Goal: Task Accomplishment & Management: Use online tool/utility

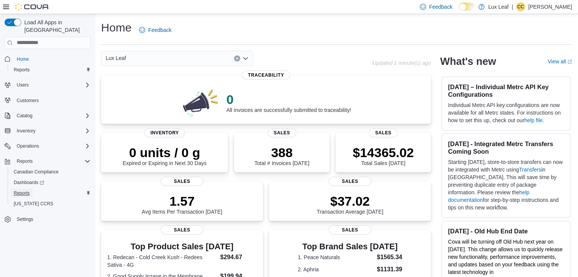
click at [20, 190] on span "Reports" at bounding box center [22, 193] width 16 height 6
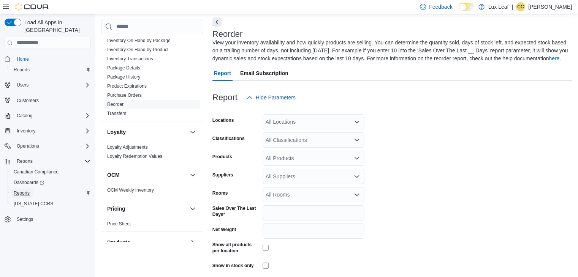
scroll to position [64, 0]
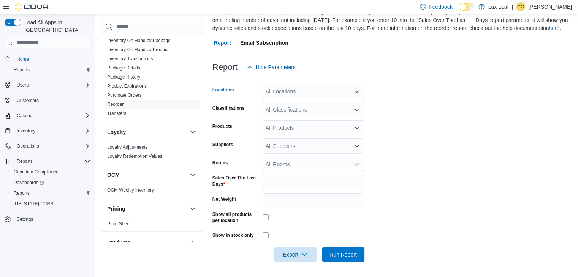
click at [340, 93] on div "All Locations" at bounding box center [313, 91] width 102 height 15
type input "***"
click at [283, 102] on span "Red Deer" at bounding box center [290, 104] width 23 height 8
click at [398, 118] on form "Locations Red Deer Classifications All Classifications Products All Products Su…" at bounding box center [391, 169] width 359 height 188
click at [325, 113] on div "All Classifications" at bounding box center [313, 109] width 102 height 15
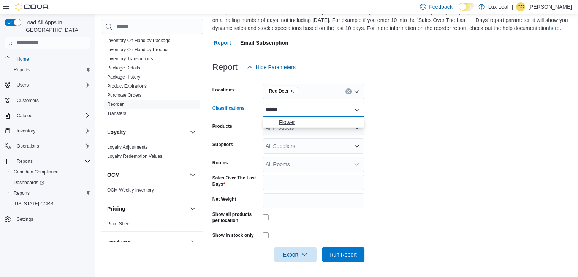
type input "******"
click at [285, 120] on span "Flower" at bounding box center [287, 122] width 16 height 8
click at [458, 154] on form "Locations Red Deer Classifications Flower Products All Products Suppliers All S…" at bounding box center [391, 169] width 359 height 188
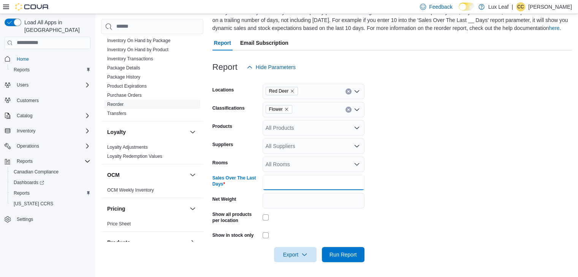
click at [282, 188] on input "*" at bounding box center [313, 182] width 102 height 15
type input "**"
click at [341, 260] on span "Run Report" at bounding box center [342, 254] width 33 height 15
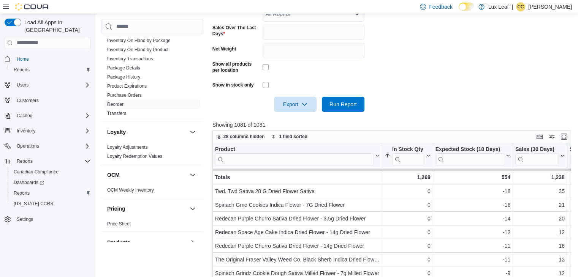
scroll to position [295, 0]
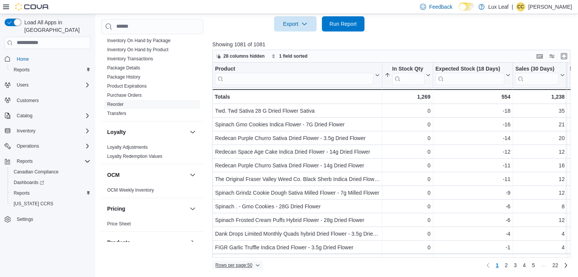
click at [242, 266] on span "Rows per page : 50" at bounding box center [233, 265] width 37 height 6
click at [251, 249] on span "100 rows" at bounding box center [247, 249] width 24 height 6
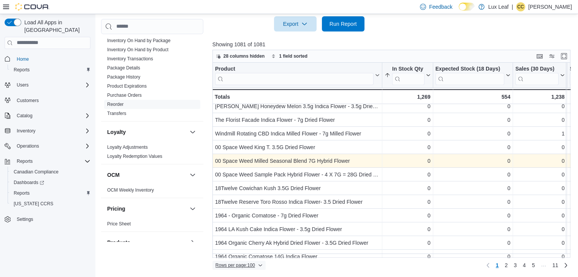
scroll to position [445, 0]
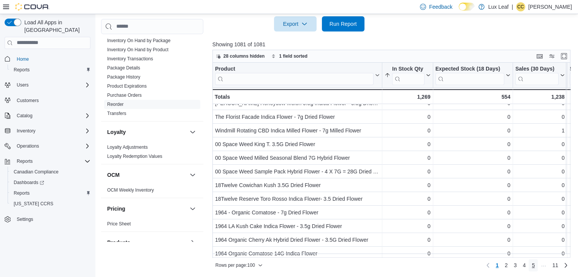
click at [535, 268] on link "5" at bounding box center [532, 265] width 9 height 12
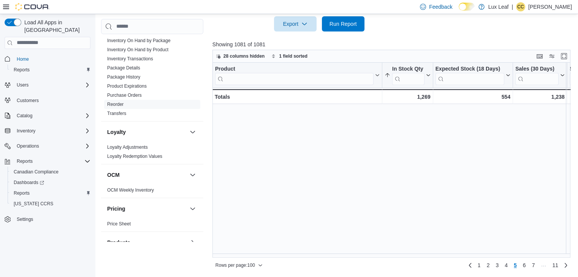
scroll to position [0, 0]
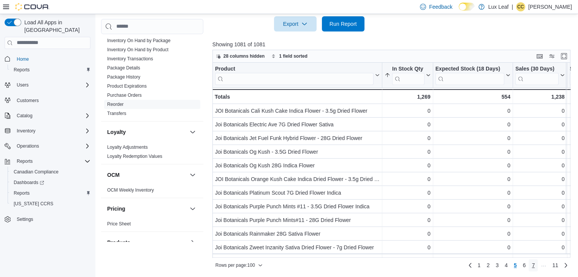
click at [534, 266] on span "7" at bounding box center [532, 266] width 3 height 8
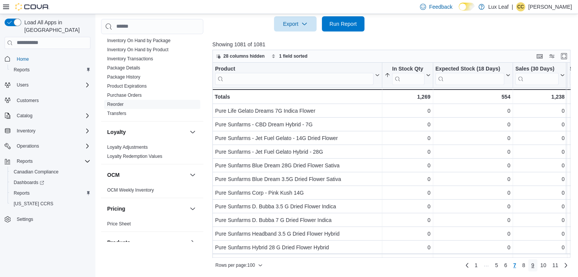
click at [534, 265] on span "9" at bounding box center [532, 266] width 3 height 8
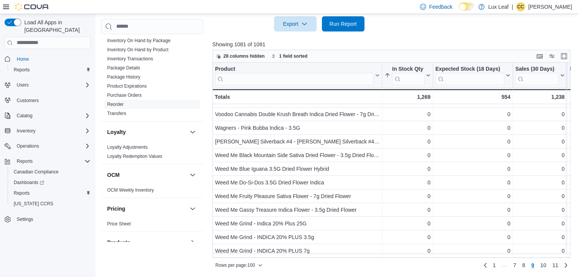
scroll to position [1217, 0]
click at [545, 267] on span "10" at bounding box center [543, 266] width 6 height 8
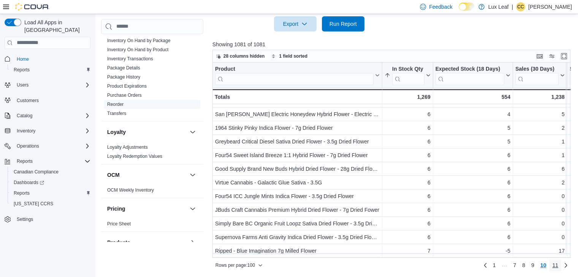
click at [554, 262] on link "11" at bounding box center [555, 265] width 12 height 12
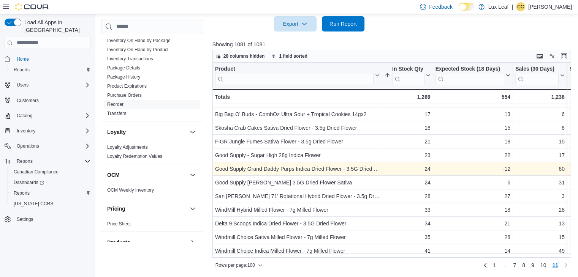
scroll to position [957, 0]
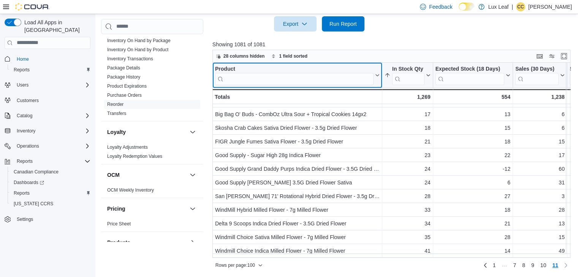
click at [261, 76] on input "search" at bounding box center [294, 79] width 158 height 12
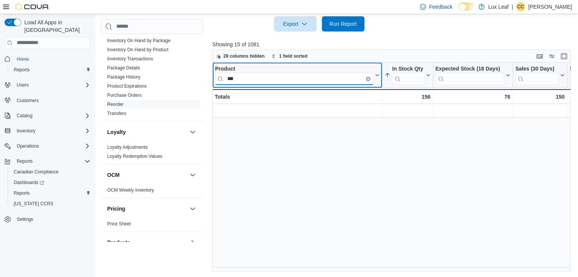
scroll to position [0, 0]
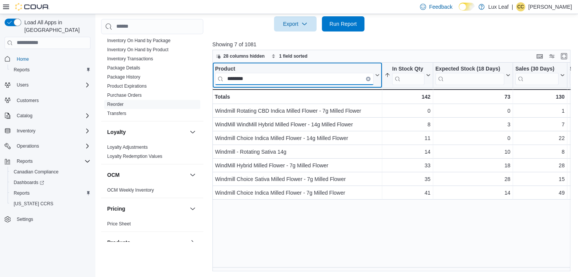
type input "********"
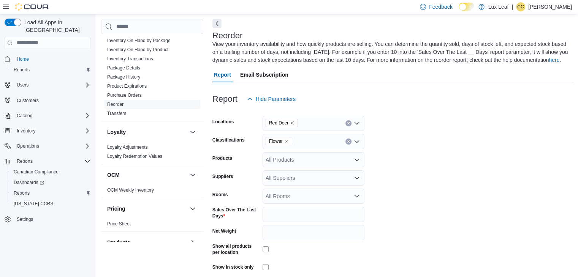
scroll to position [30, 0]
